Goal: Task Accomplishment & Management: Use online tool/utility

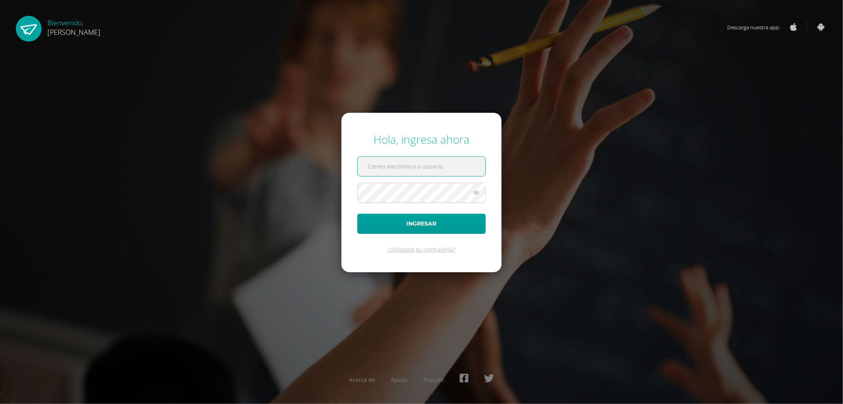
type input "controlacademicopantaleon@gmail.com"
click at [419, 219] on button "Ingresar" at bounding box center [421, 223] width 128 height 20
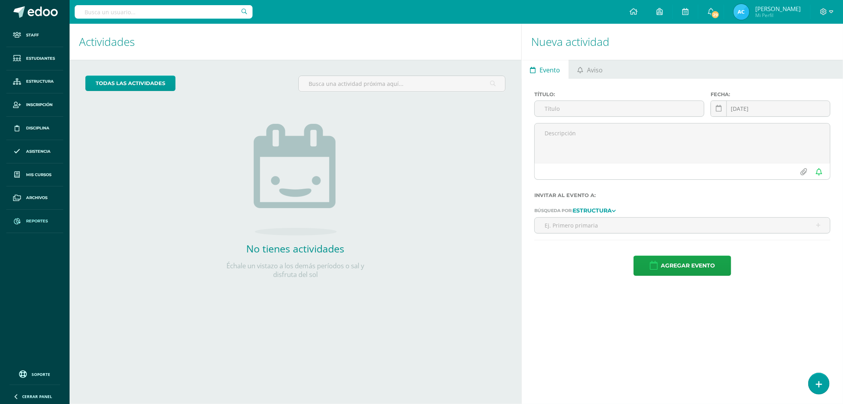
click at [42, 226] on link "Reportes" at bounding box center [34, 220] width 57 height 23
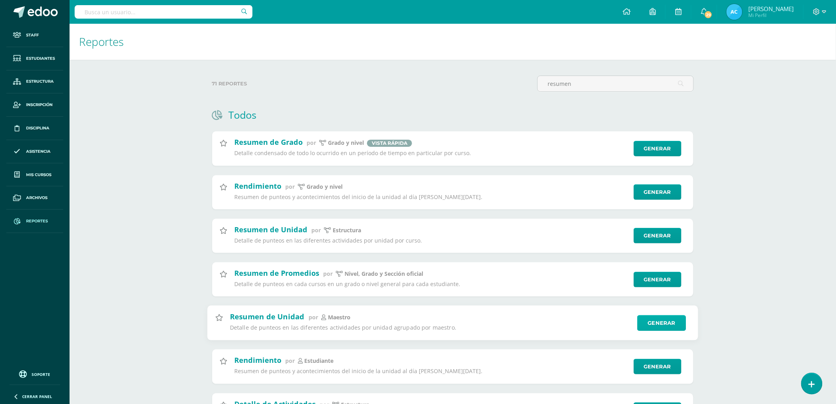
type input "resumen"
click at [666, 322] on link "Generar" at bounding box center [661, 323] width 49 height 16
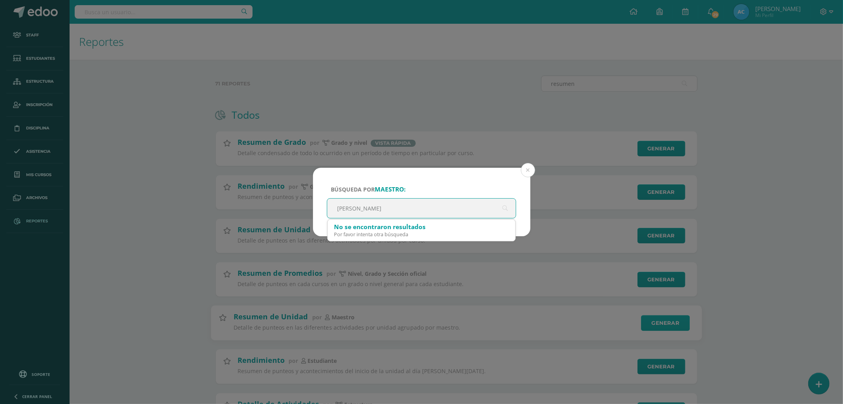
type input "[PERSON_NAME]"
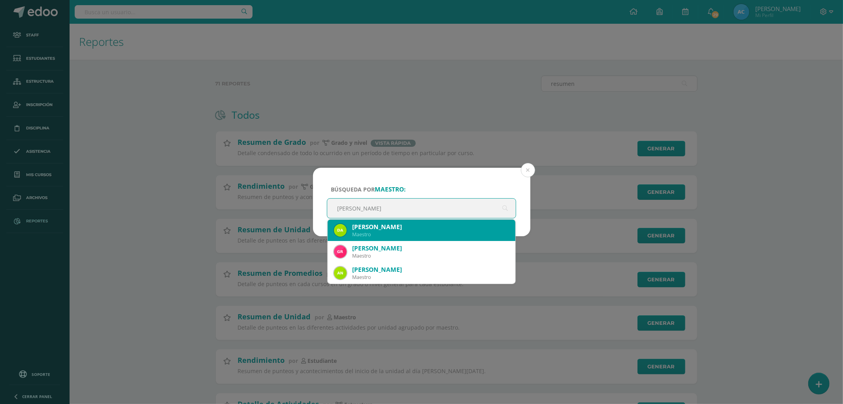
click at [432, 226] on div "[PERSON_NAME]" at bounding box center [430, 227] width 157 height 8
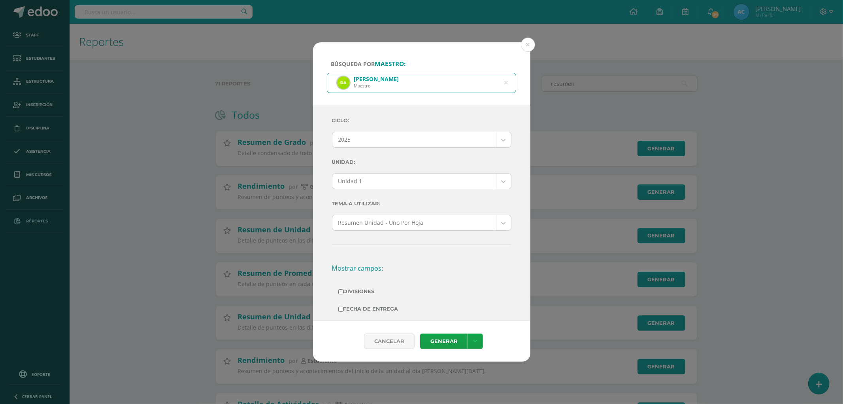
click at [385, 181] on body "Búsqueda por maestro: [PERSON_NAME] Maestro [PERSON_NAME] Ciclo: 2025 2025 2024…" at bounding box center [421, 313] width 843 height 626
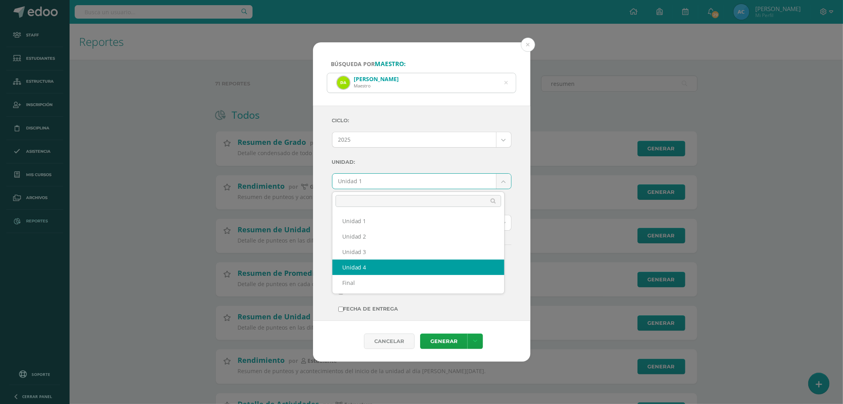
select select "Unidad 4"
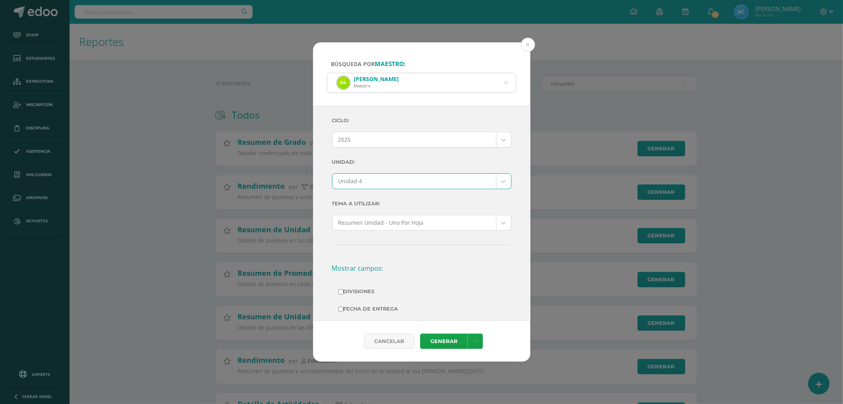
click at [400, 244] on hr at bounding box center [421, 244] width 179 height 1
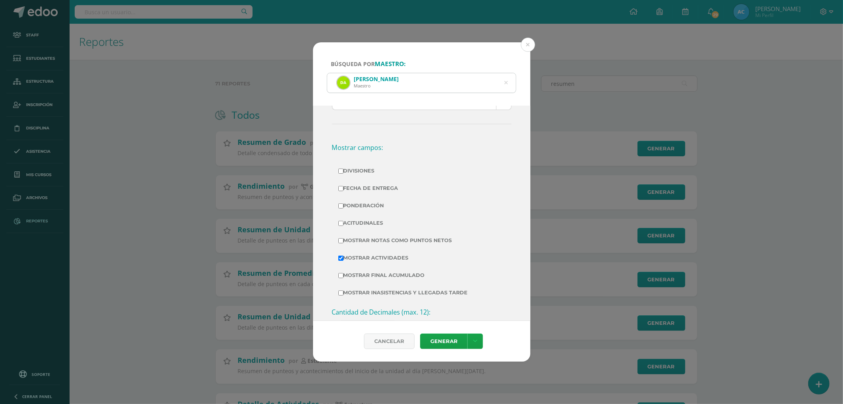
scroll to position [132, 0]
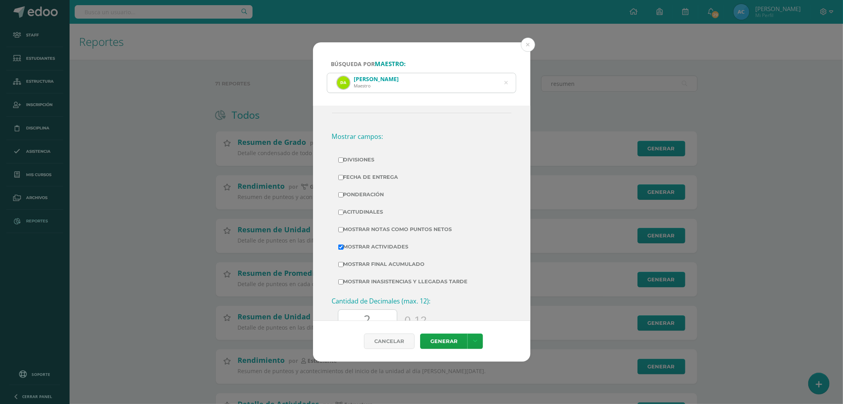
click at [364, 163] on label "Divisiones" at bounding box center [421, 159] width 167 height 11
click at [343, 162] on input "Divisiones" at bounding box center [340, 159] width 5 height 5
checkbox input "true"
click at [357, 191] on label "Ponderación" at bounding box center [421, 194] width 167 height 11
click at [343, 192] on input "Ponderación" at bounding box center [340, 194] width 5 height 5
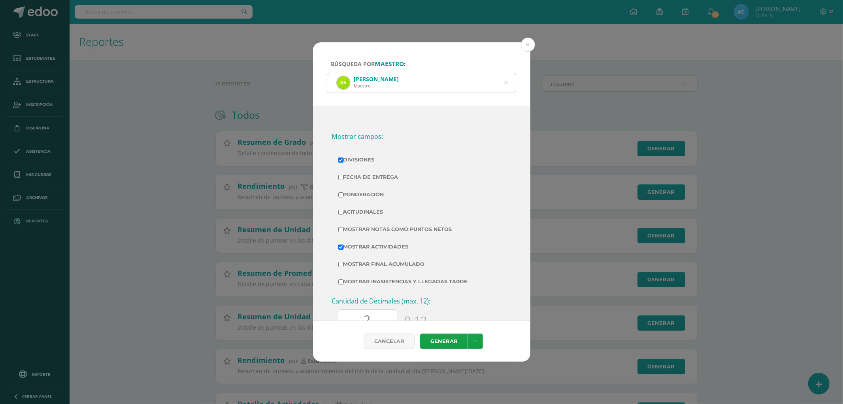
checkbox input "true"
click at [377, 226] on label "Mostrar Notas Como Puntos Netos" at bounding box center [421, 229] width 167 height 11
click at [343, 227] on input "Mostrar Notas Como Puntos Netos" at bounding box center [340, 229] width 5 height 5
checkbox input "true"
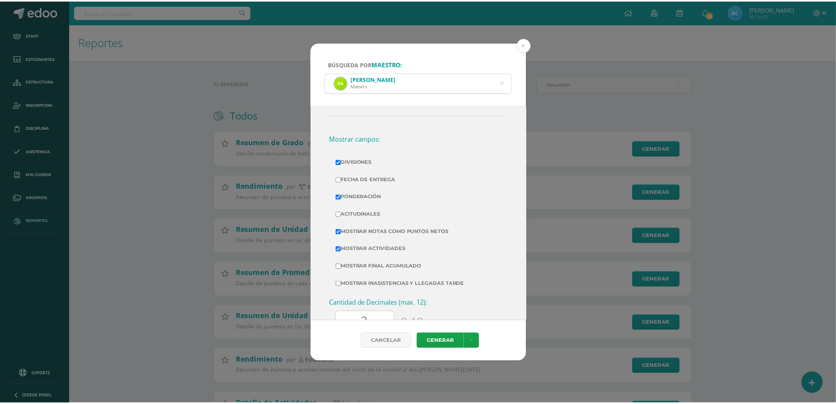
scroll to position [175, 0]
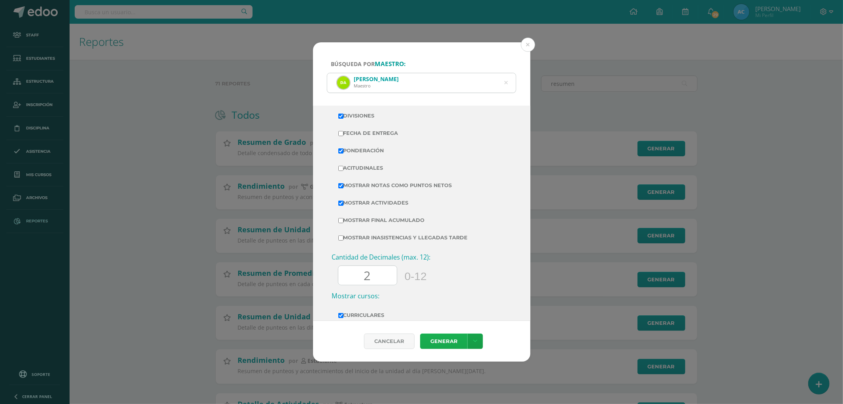
click at [445, 338] on link "Generar" at bounding box center [443, 340] width 47 height 15
click at [532, 47] on button at bounding box center [528, 45] width 14 height 14
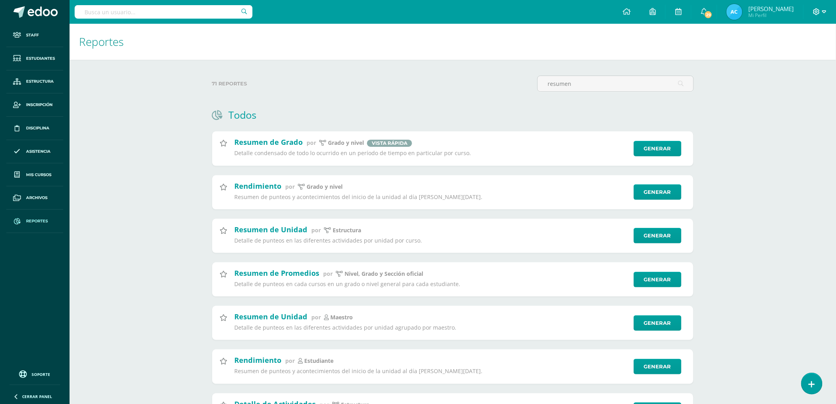
click at [821, 16] on span at bounding box center [819, 12] width 13 height 9
click at [778, 64] on span "Cerrar sesión" at bounding box center [770, 65] width 36 height 8
